Goal: Information Seeking & Learning: Learn about a topic

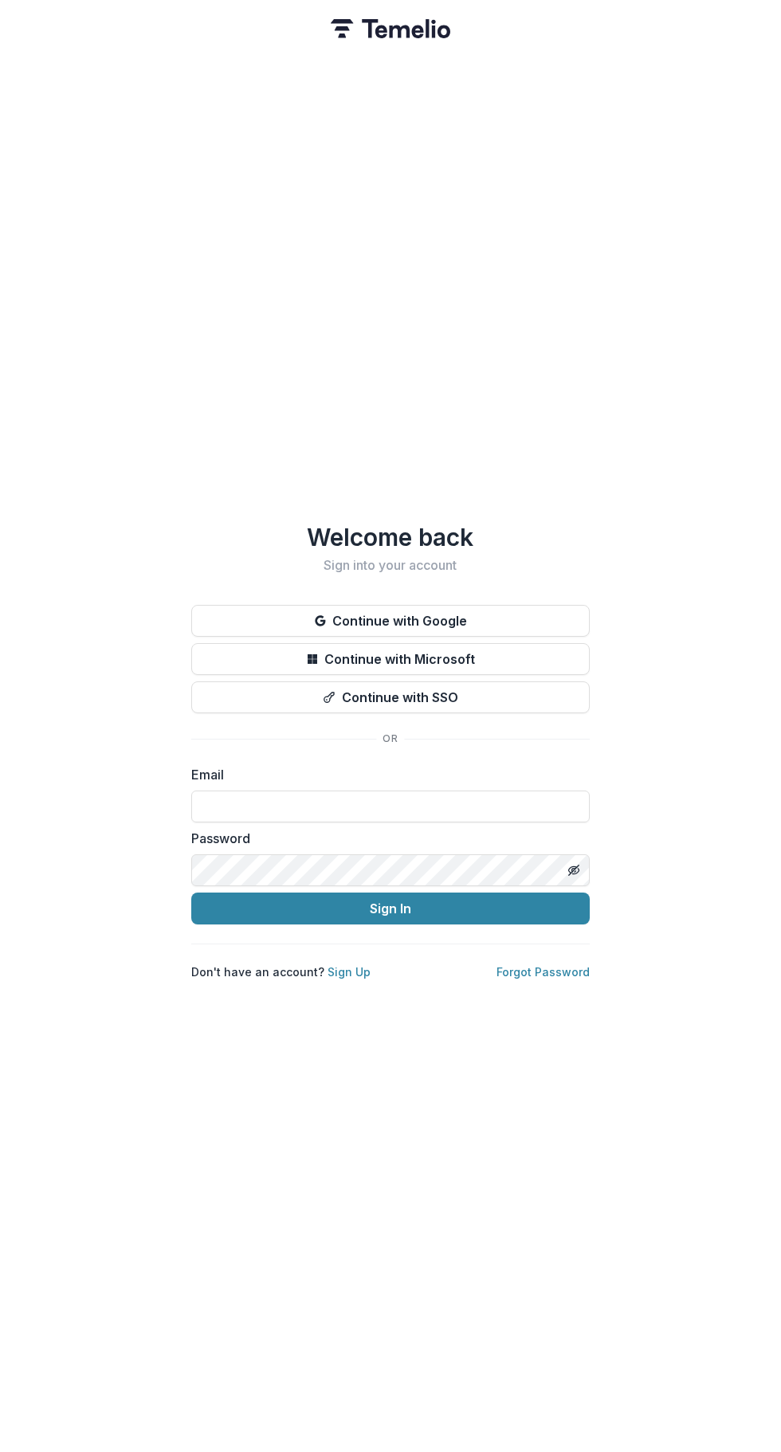
type input "**********"
click at [478, 899] on button "Sign In" at bounding box center [390, 909] width 399 height 32
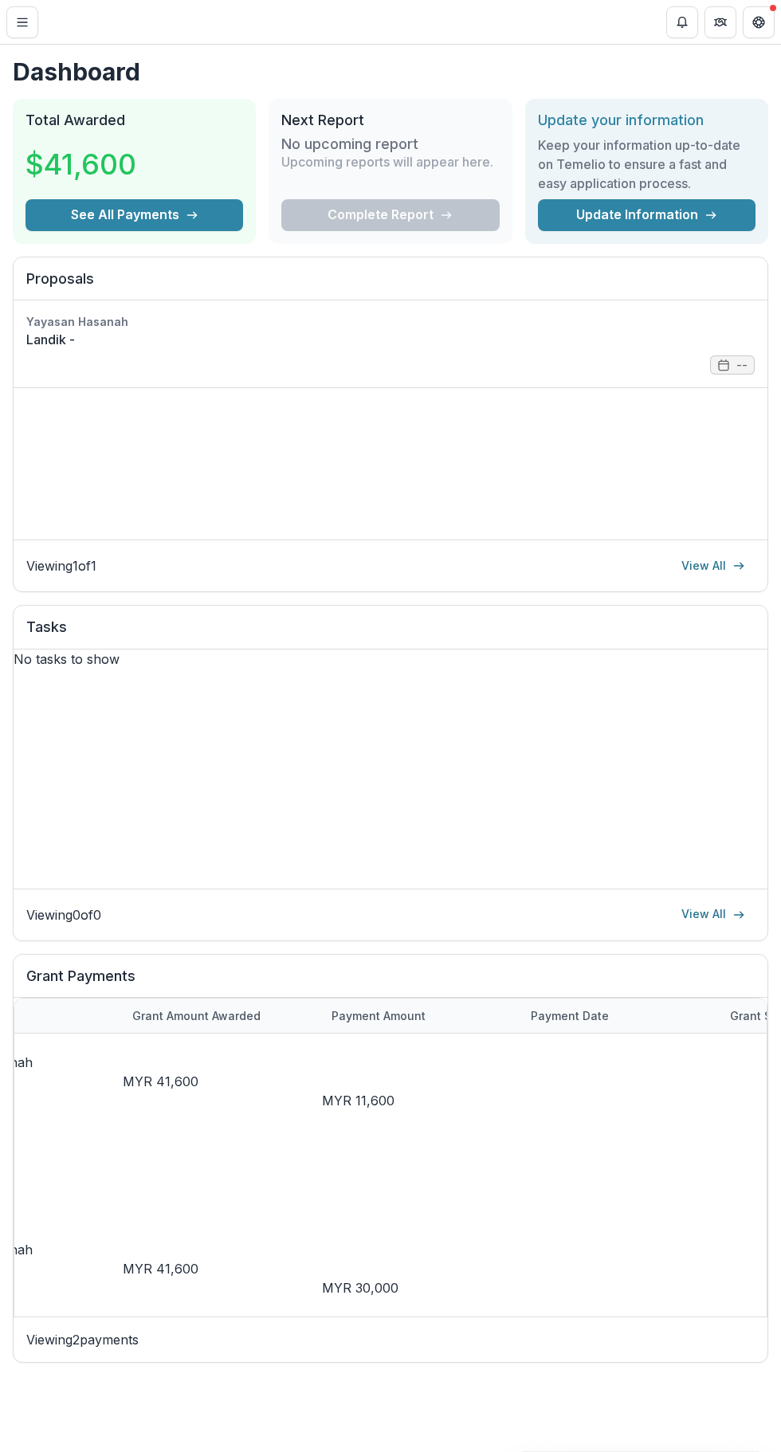
scroll to position [0, 282]
click at [28, 22] on icon "Toggle Menu" at bounding box center [22, 22] width 13 height 13
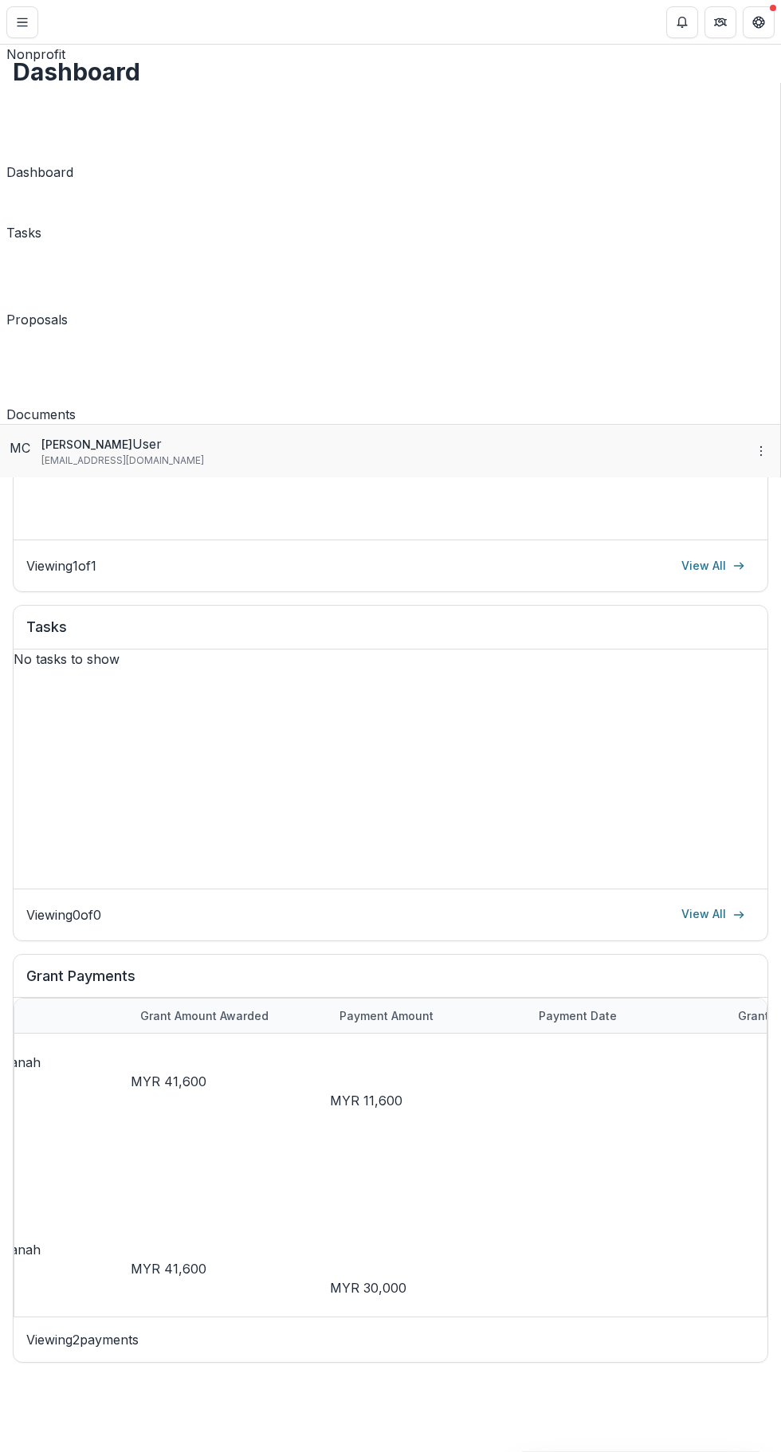
click at [68, 249] on link "Proposals" at bounding box center [36, 289] width 61 height 80
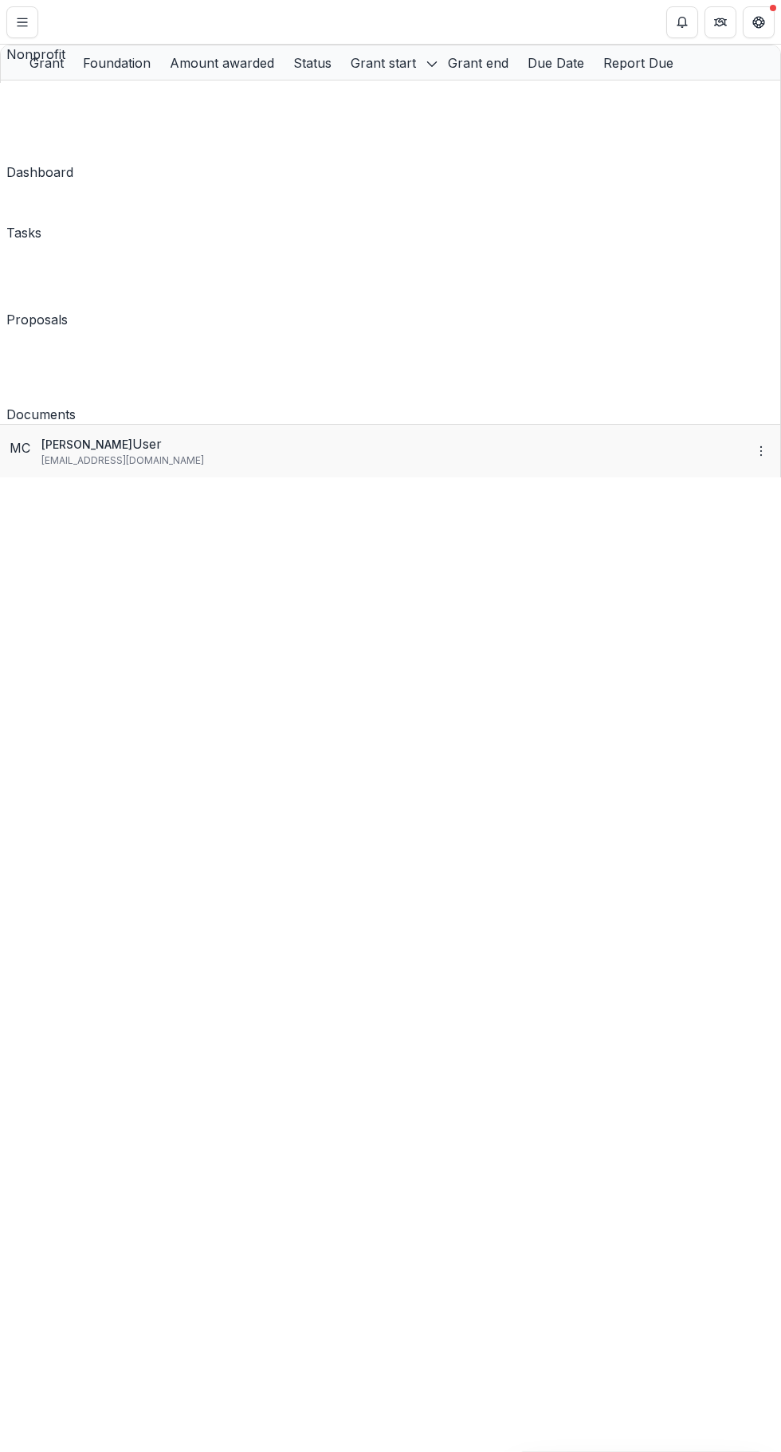
click at [41, 223] on div "Tasks" at bounding box center [23, 232] width 35 height 19
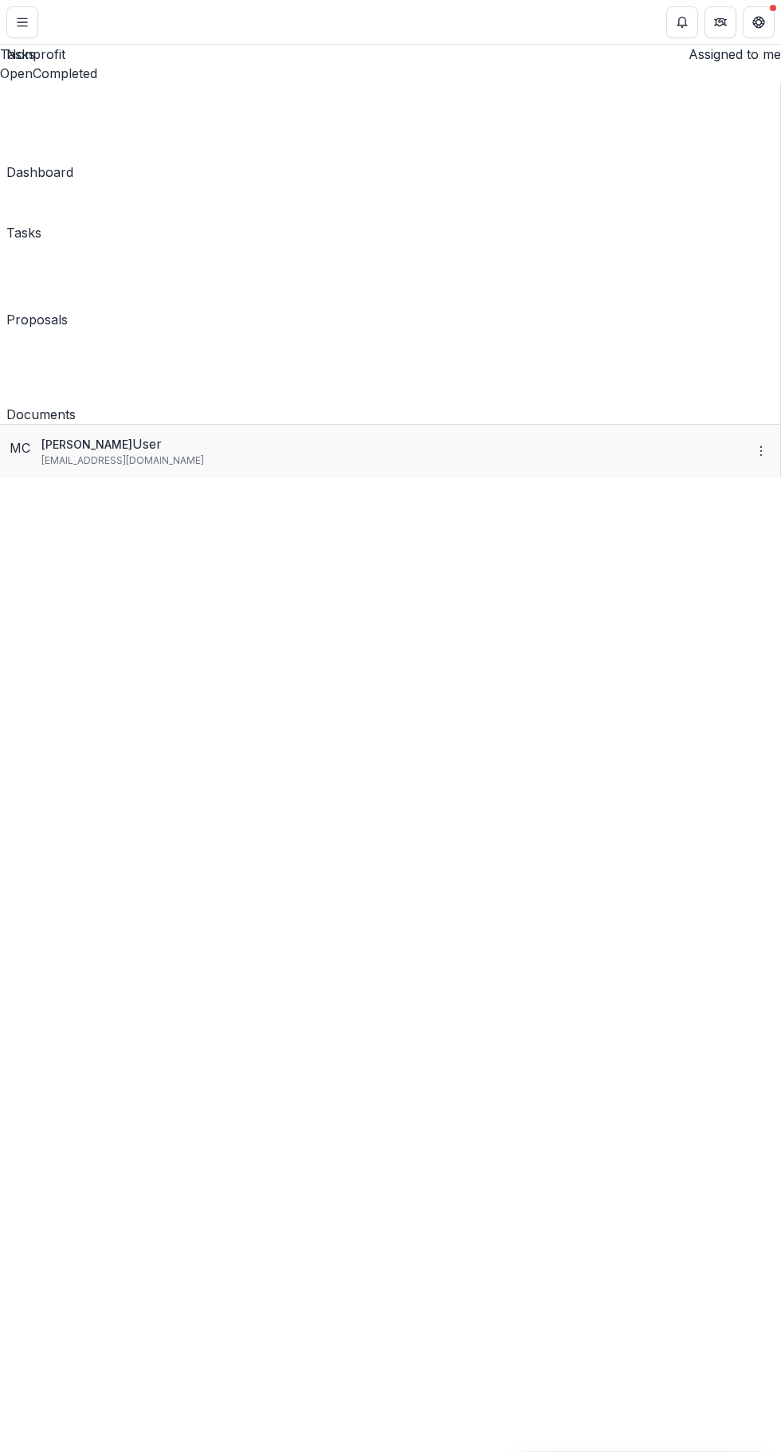
click at [76, 405] on div "Documents" at bounding box center [40, 414] width 69 height 19
click at [598, 1451] on div "Landik Nonprofit Team Settings Settings Dashboard Tasks Proposals Documents MC …" at bounding box center [390, 1452] width 781 height 0
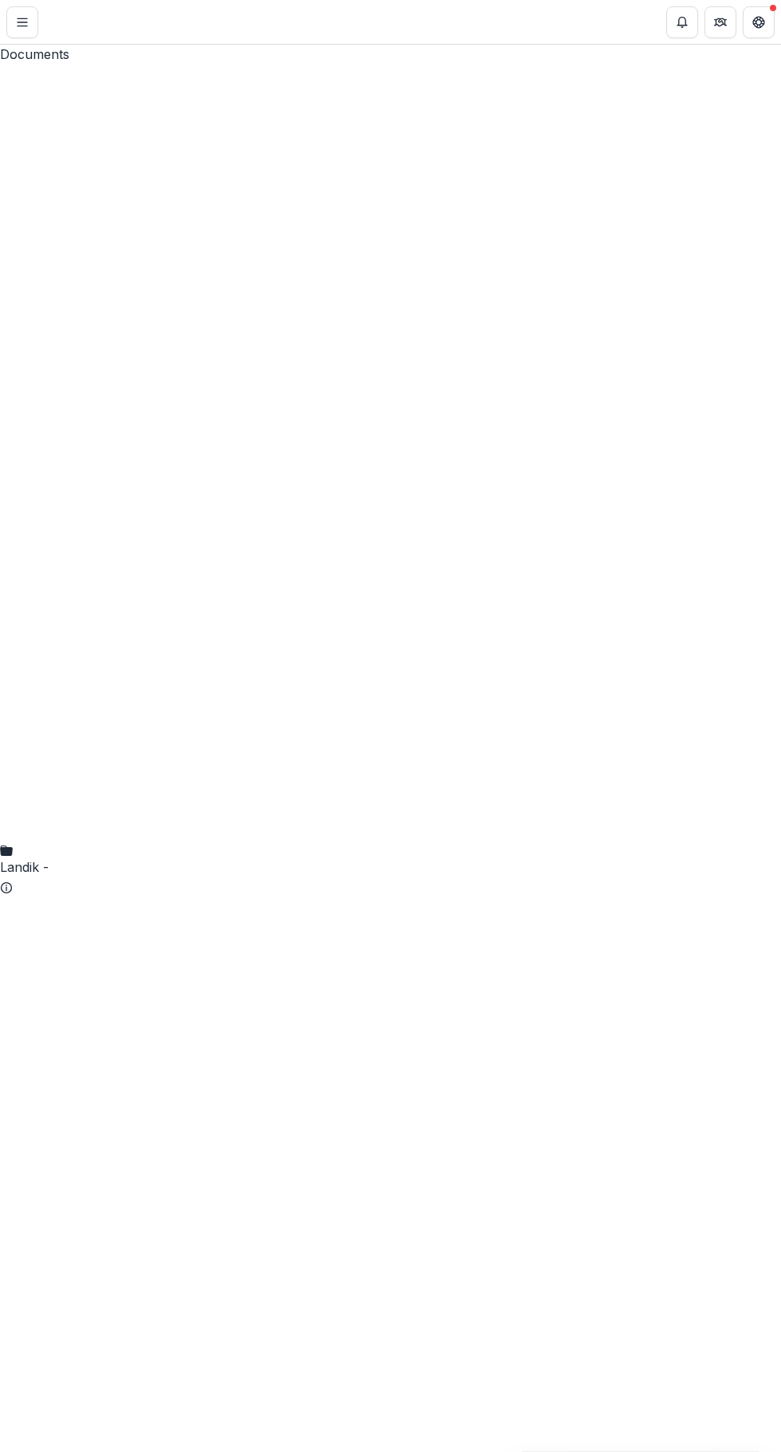
click at [426, 124] on div "Landik -" at bounding box center [390, 480] width 781 height 832
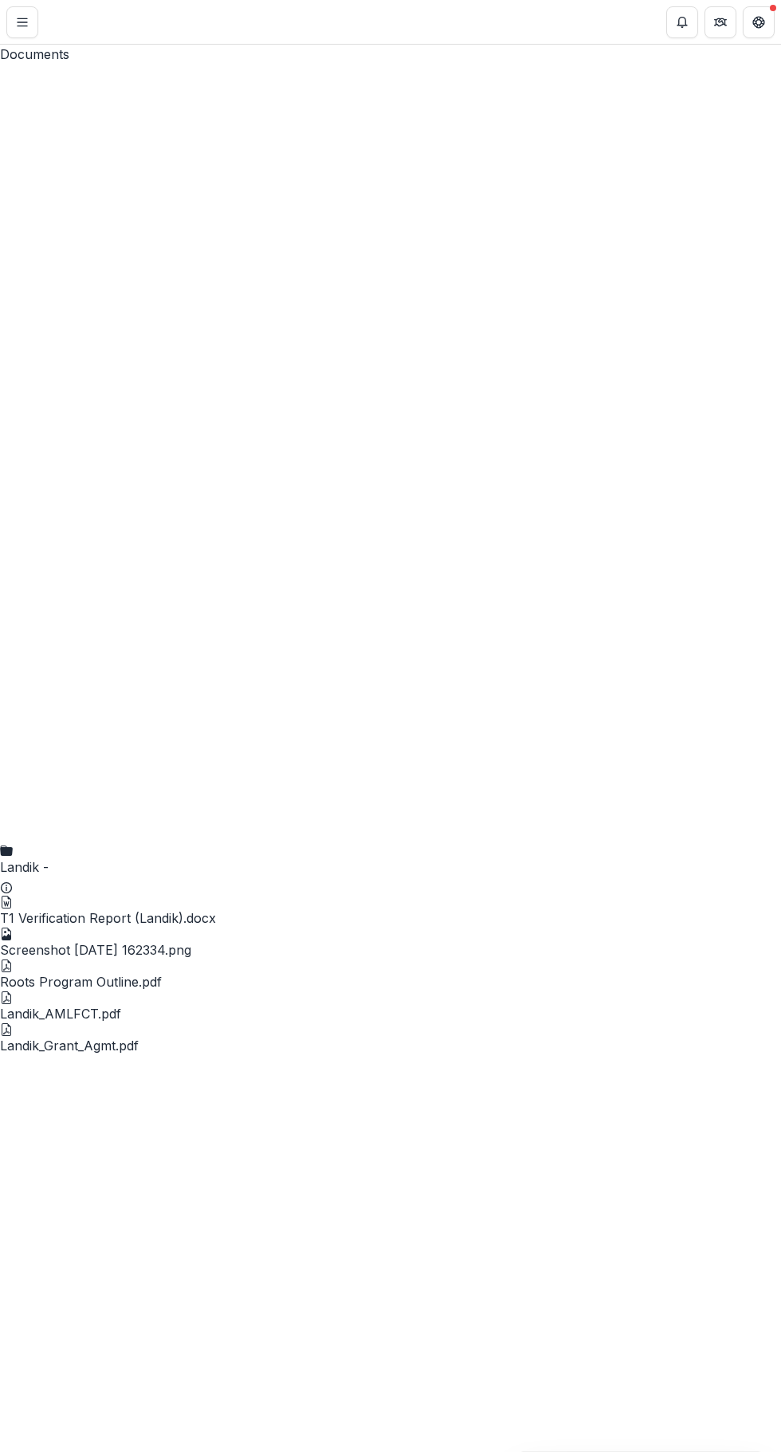
click at [340, 909] on div "T1 Verification Report (Landik).docx" at bounding box center [390, 918] width 781 height 19
click at [0, 1451] on button "Close" at bounding box center [0, 1467] width 0 height 0
click at [339, 960] on div "Roots Program Outline.pdf" at bounding box center [390, 976] width 781 height 32
